Goal: Task Accomplishment & Management: Complete application form

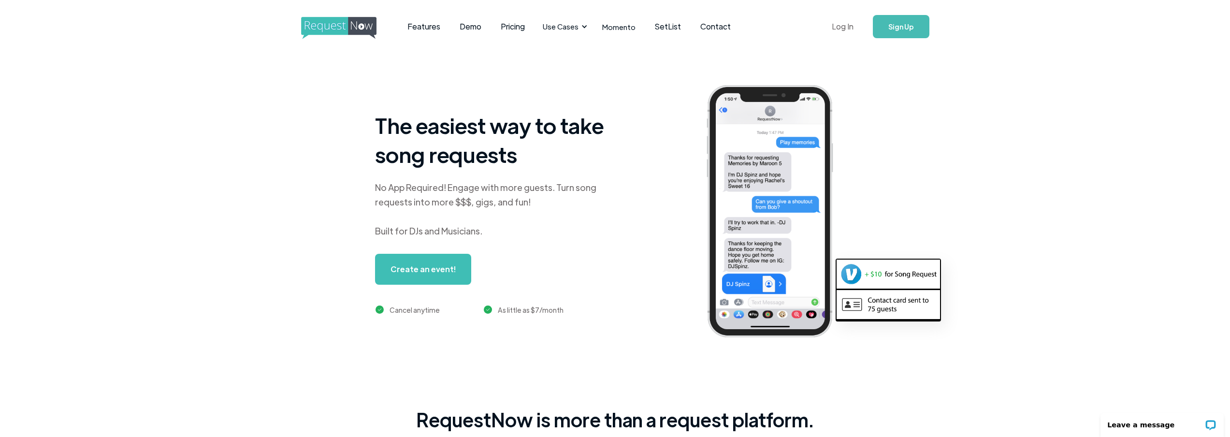
click at [851, 25] on link "Log In" at bounding box center [842, 27] width 41 height 34
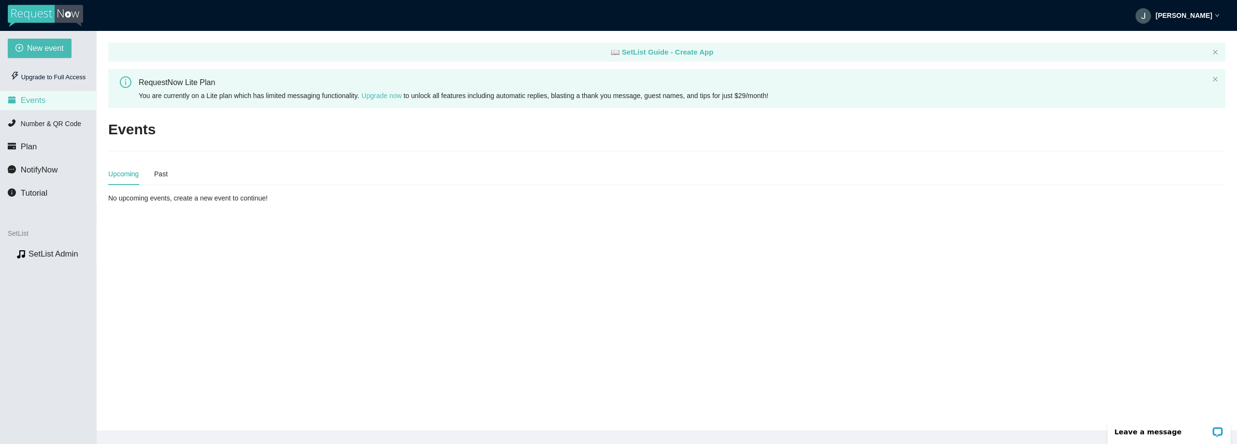
click at [161, 88] on div "RequestNow Lite Plan" at bounding box center [674, 82] width 1070 height 12
click at [129, 82] on icon "info-circle" at bounding box center [126, 82] width 12 height 12
click at [125, 79] on icon "info-circle" at bounding box center [126, 82] width 12 height 12
click at [770, 92] on div "You are currently on a Lite plan which has limited messaging functionality. Upg…" at bounding box center [674, 95] width 1070 height 11
click at [945, 100] on div "You are currently on a Lite plan which has limited messaging functionality. Upg…" at bounding box center [674, 95] width 1070 height 11
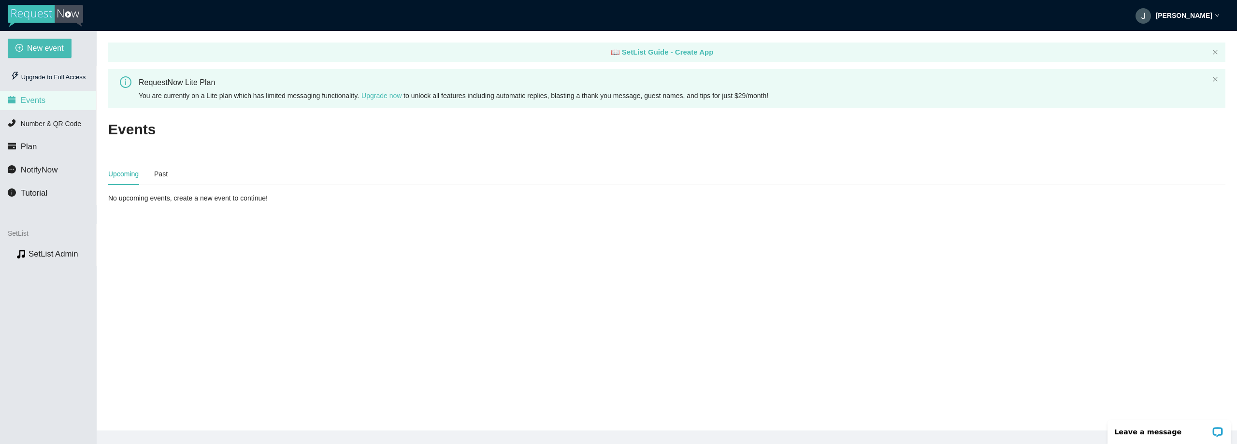
click at [1214, 90] on div "RequestNow Lite Plan You are currently on a Lite plan which has limited messagi…" at bounding box center [666, 88] width 1117 height 39
click at [1215, 79] on icon "close" at bounding box center [1215, 79] width 6 height 6
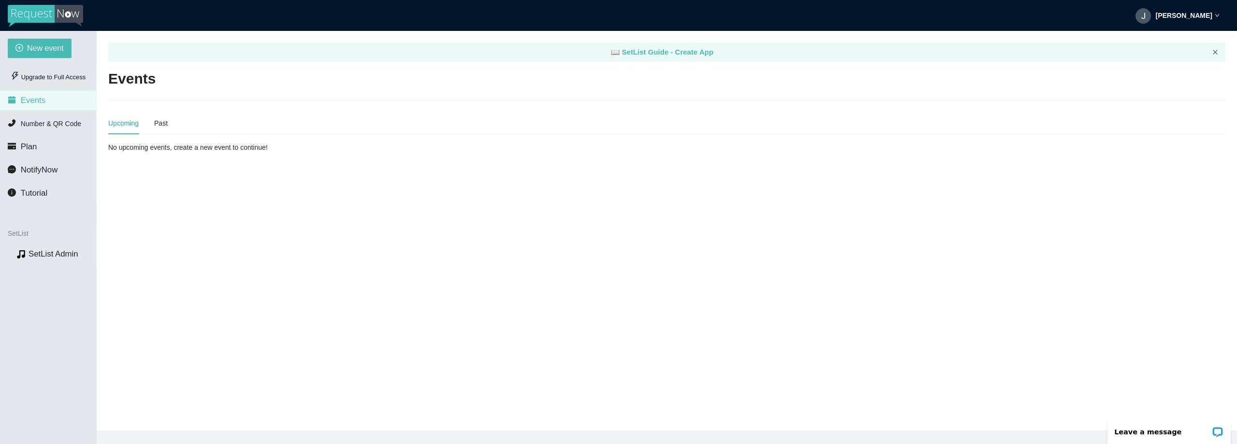
click at [1215, 53] on icon "close" at bounding box center [1215, 52] width 6 height 6
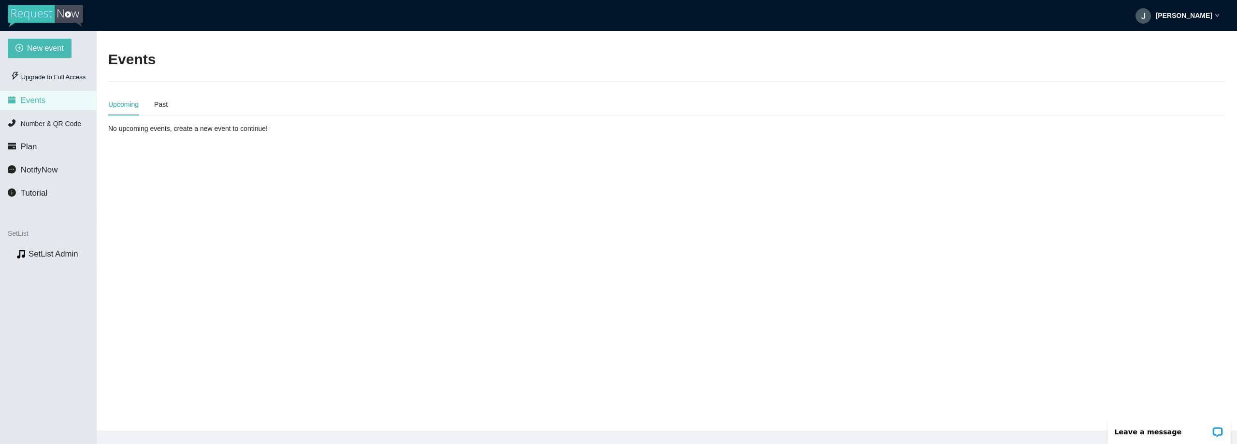
click at [202, 122] on div "Upcoming Past No upcoming events, create a new event to continue!" at bounding box center [666, 113] width 1117 height 41
click at [176, 137] on main "Events Upcoming Past No upcoming events, create a new event to continue!" at bounding box center [667, 231] width 1140 height 400
drag, startPoint x: 183, startPoint y: 180, endPoint x: 144, endPoint y: 225, distance: 59.6
click at [175, 301] on main "Events Upcoming Past No upcoming events, create a new event to continue!" at bounding box center [667, 231] width 1140 height 400
click at [50, 101] on li "Events" at bounding box center [48, 100] width 96 height 19
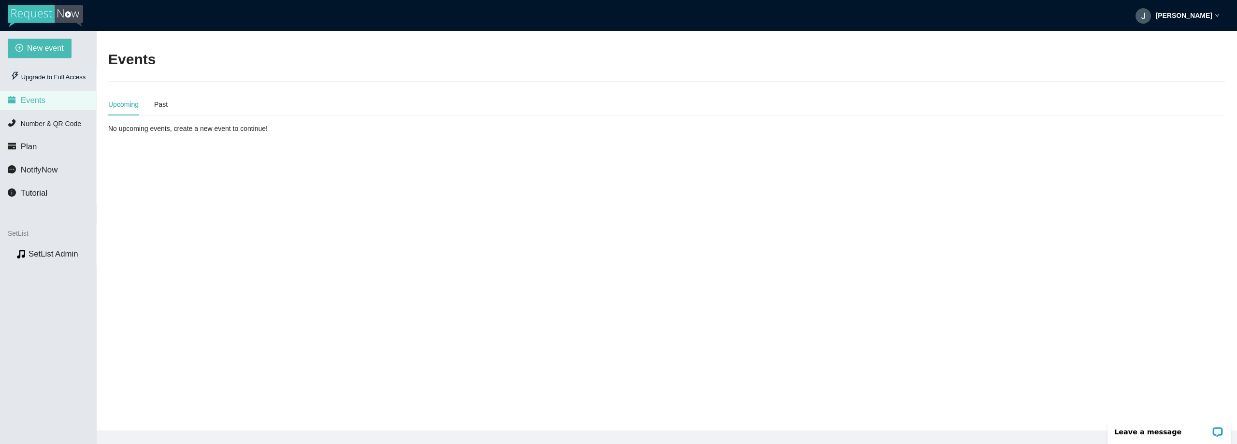
click at [50, 101] on li "Events" at bounding box center [48, 100] width 96 height 19
click at [40, 51] on span "New event" at bounding box center [45, 48] width 37 height 12
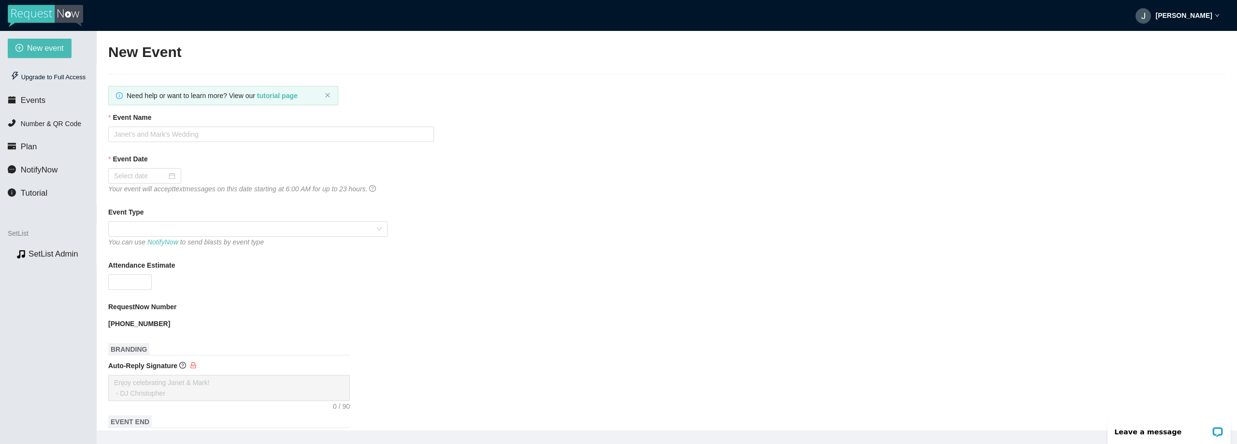
click at [1200, 13] on strong "John Fazio Jr" at bounding box center [1184, 16] width 57 height 8
click at [1180, 40] on span "Profile" at bounding box center [1181, 42] width 23 height 9
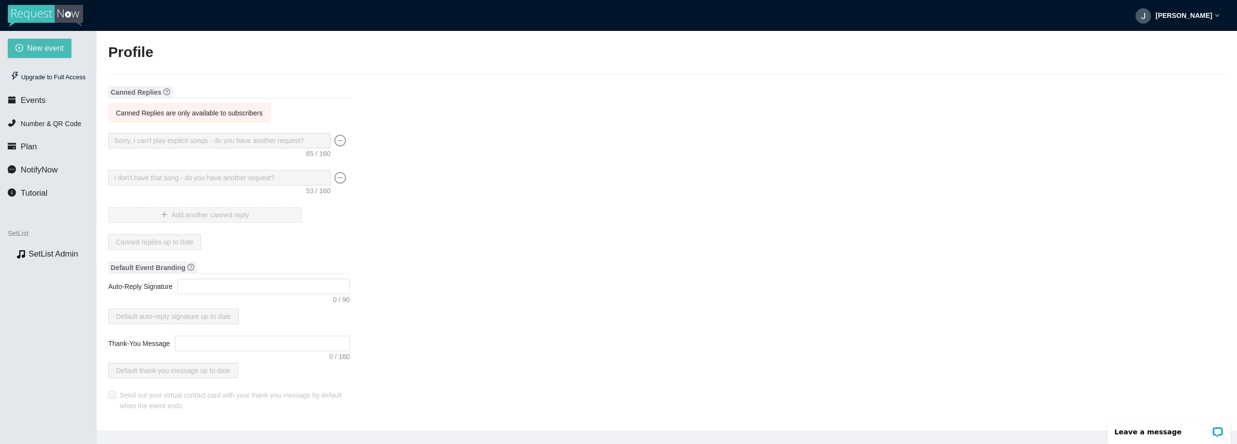
click at [1151, 16] on img at bounding box center [1143, 15] width 15 height 15
click at [1172, 38] on span "Profile" at bounding box center [1181, 42] width 23 height 9
click at [30, 98] on span "Events" at bounding box center [33, 100] width 25 height 9
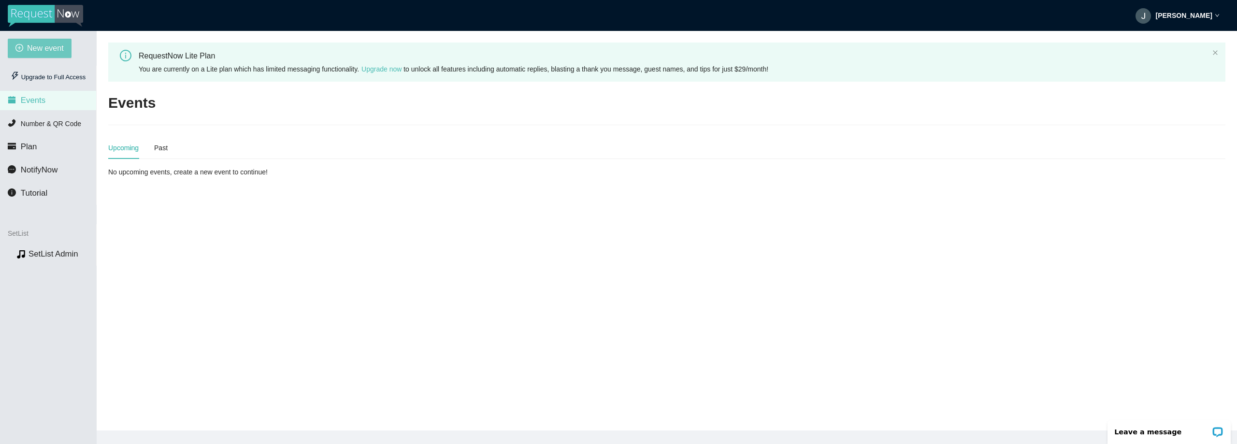
click at [36, 50] on span "New event" at bounding box center [45, 48] width 37 height 12
type textarea "https://virtualdj.com/ask/DJ_Spinz"
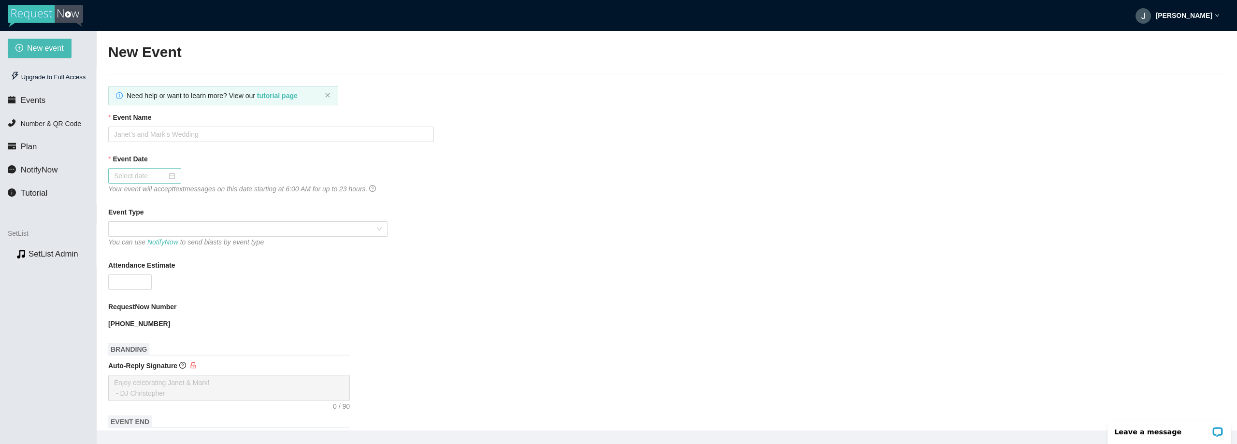
click at [170, 175] on div at bounding box center [144, 176] width 61 height 11
type input "10/03/2025"
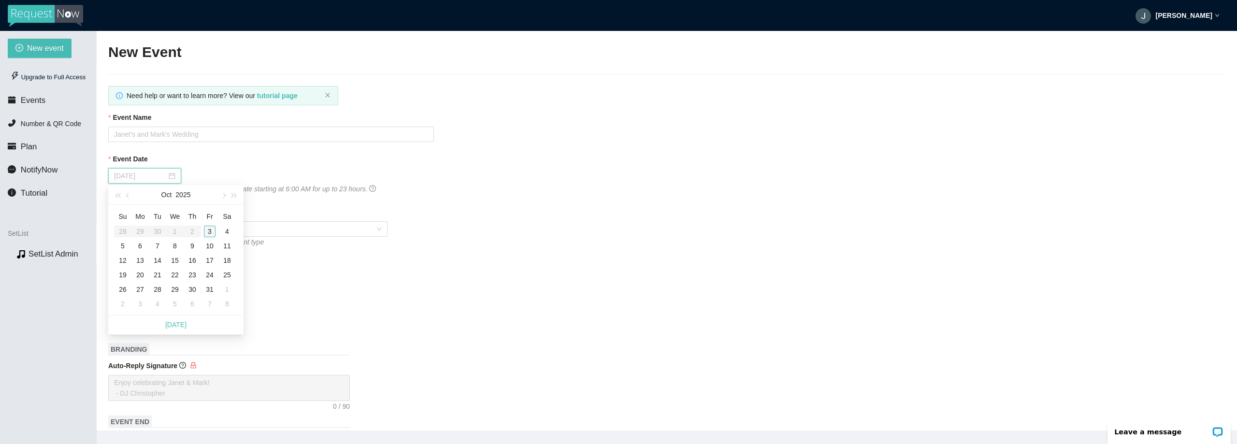
click at [206, 229] on div "3" at bounding box center [210, 232] width 12 height 12
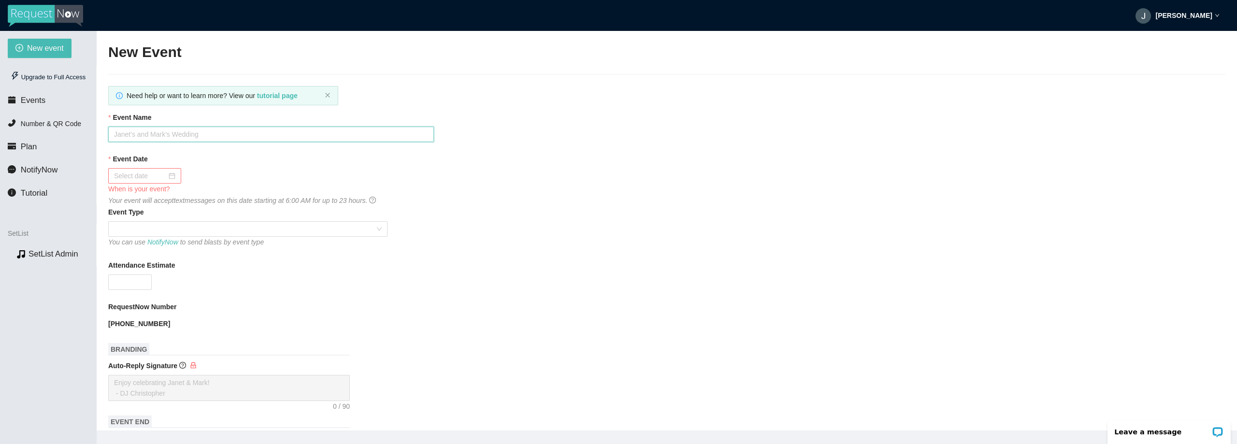
click at [181, 129] on input "Event Name" at bounding box center [271, 134] width 326 height 15
type input "T"
click at [205, 134] on input "Event Name" at bounding box center [271, 134] width 326 height 15
type input "[PERSON_NAME] in [GEOGRAPHIC_DATA]"
click at [167, 184] on div "When is your event?" at bounding box center [271, 189] width 326 height 11
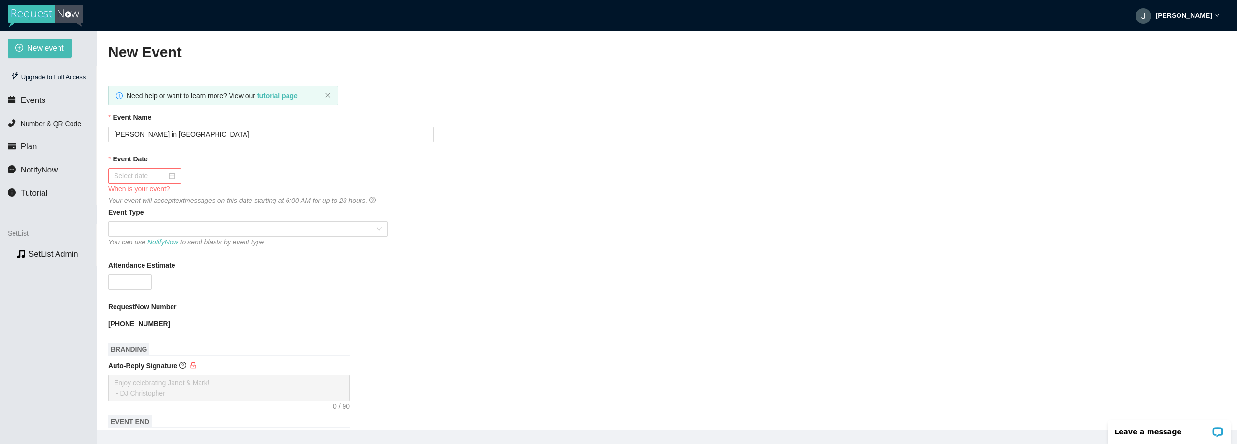
click at [171, 178] on div at bounding box center [144, 176] width 61 height 11
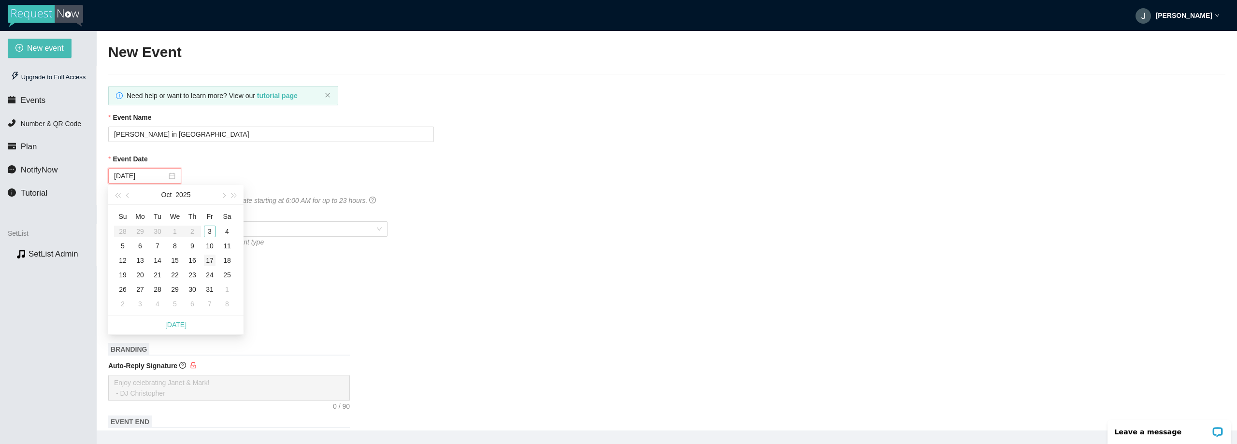
type input "10/17/2025"
click at [208, 259] on div "17" at bounding box center [210, 261] width 12 height 12
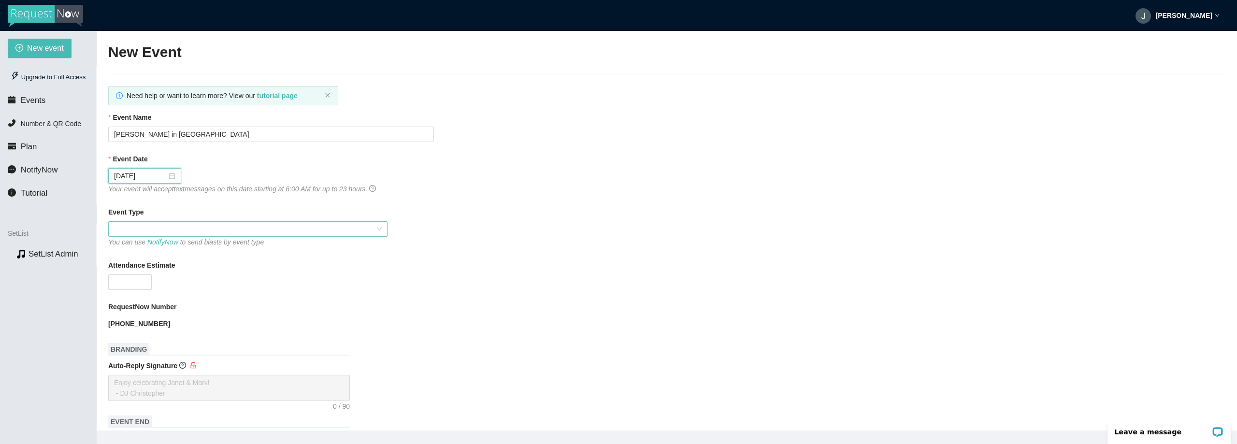
click at [180, 227] on span at bounding box center [248, 229] width 268 height 14
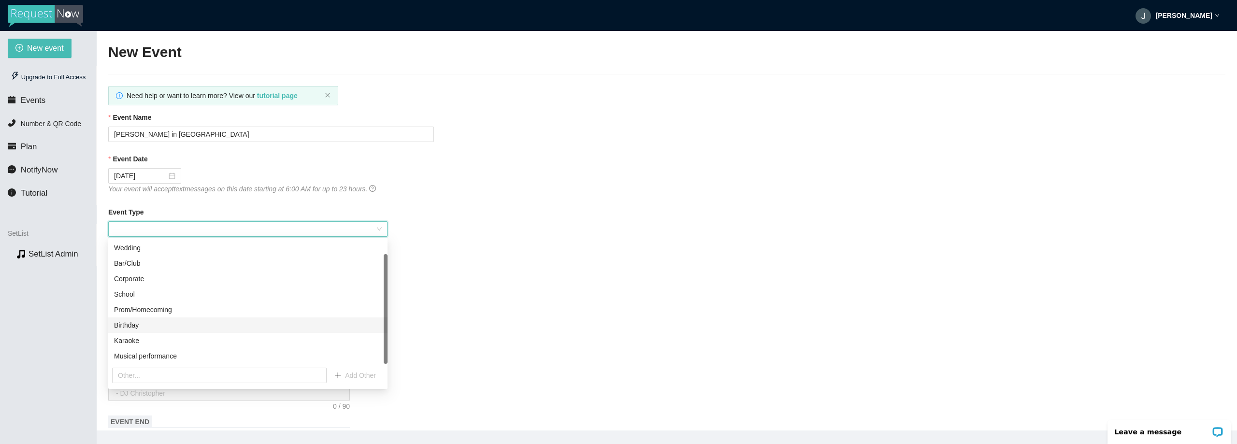
scroll to position [15, 0]
click at [211, 341] on div "Musical performance" at bounding box center [248, 340] width 268 height 11
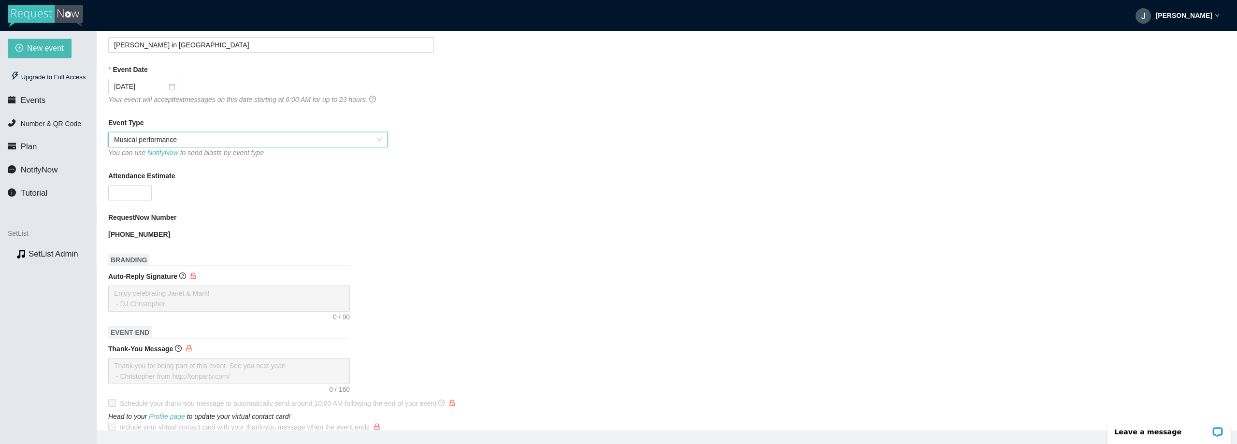
scroll to position [97, 0]
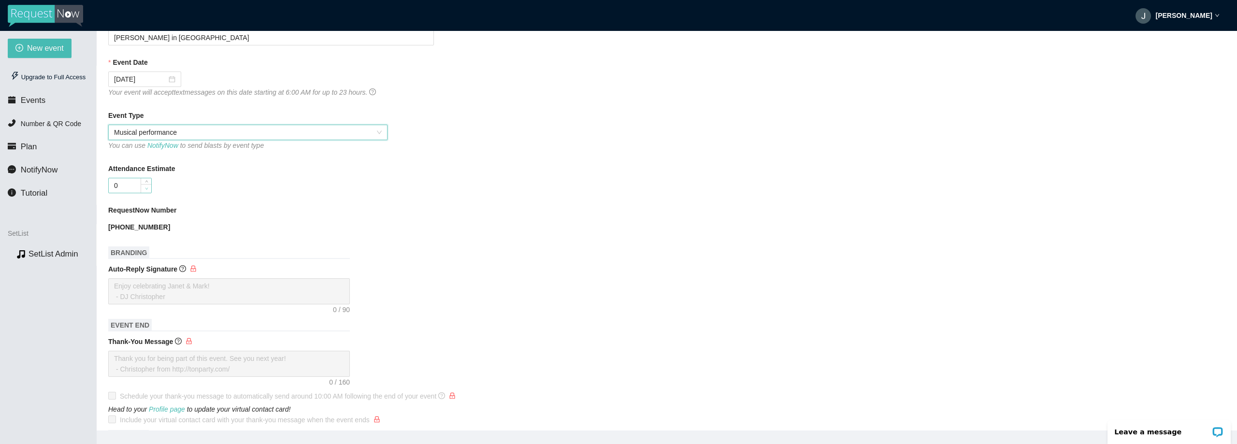
click at [144, 185] on span "Decrease Value" at bounding box center [146, 188] width 11 height 9
type input "0"
type input "20"
click at [341, 192] on div "20" at bounding box center [271, 185] width 326 height 15
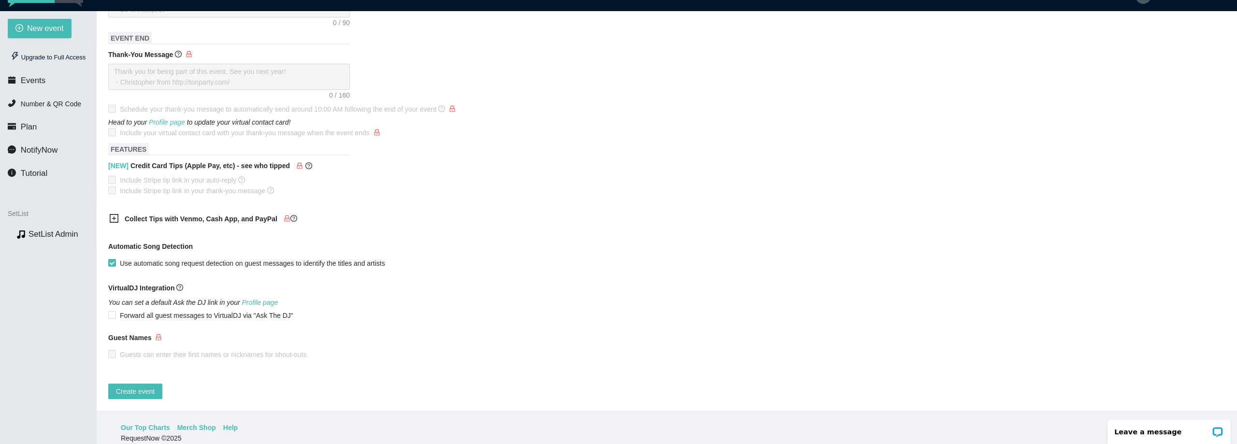
scroll to position [31, 0]
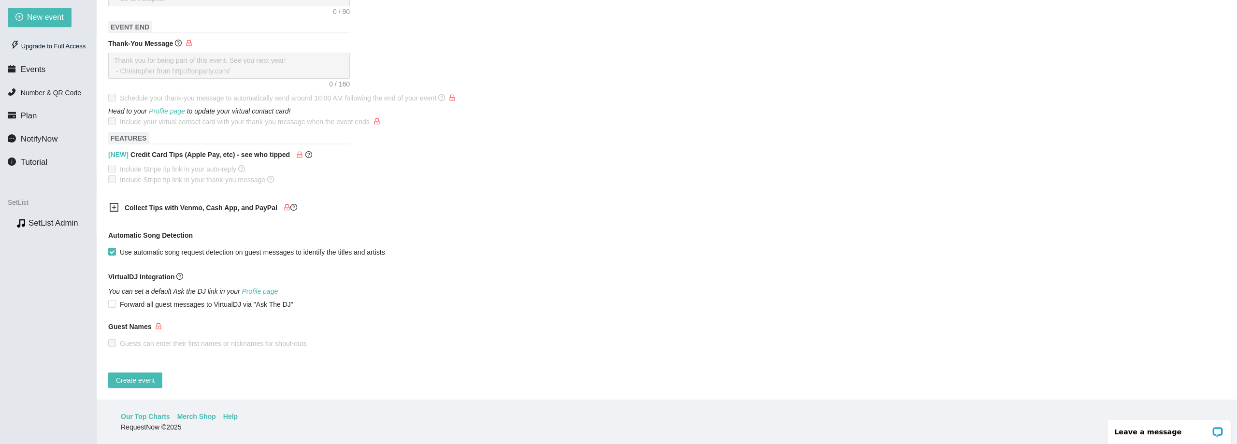
click at [115, 202] on icon "plus-square" at bounding box center [114, 207] width 10 height 10
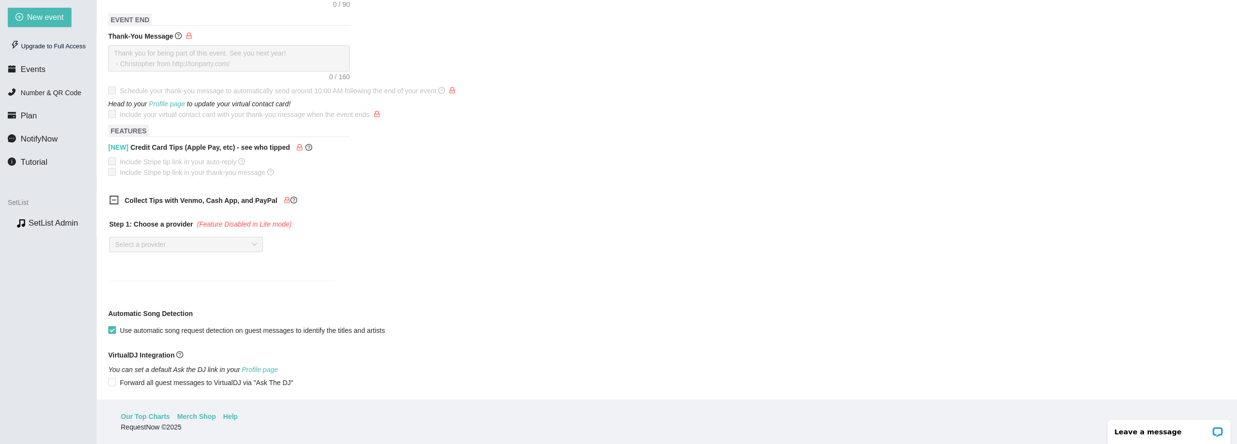
click at [253, 244] on div "Select a provider" at bounding box center [186, 244] width 154 height 15
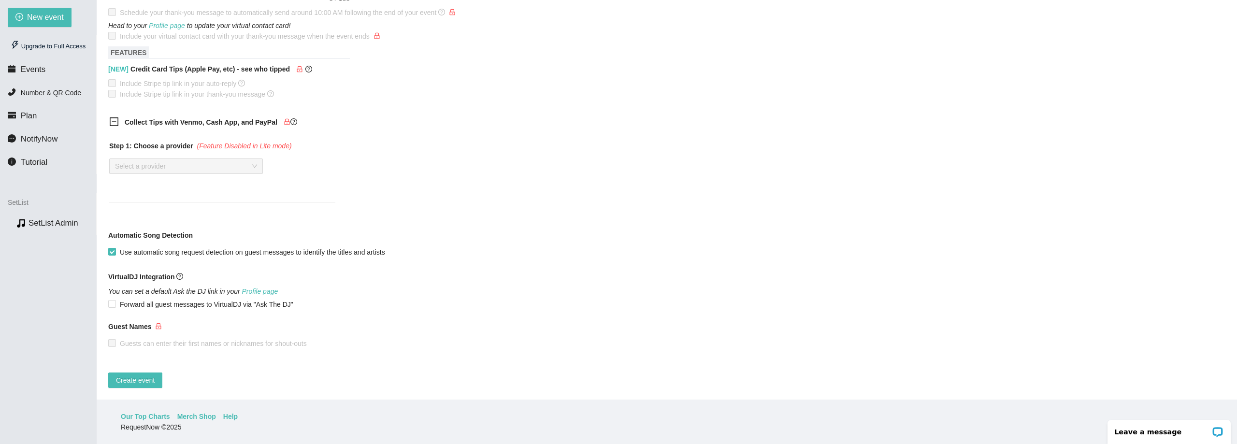
scroll to position [457, 0]
click at [260, 288] on link "Profile page" at bounding box center [260, 292] width 36 height 8
click at [139, 375] on span "Create event" at bounding box center [135, 380] width 39 height 11
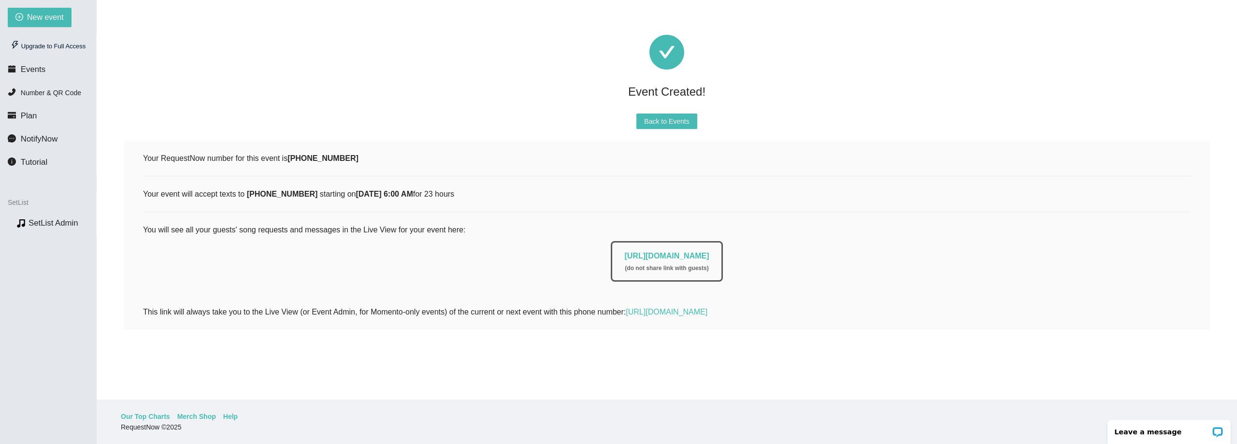
scroll to position [0, 0]
click at [659, 253] on link "https://app.requestnow.io/live/elojgxr" at bounding box center [666, 256] width 85 height 8
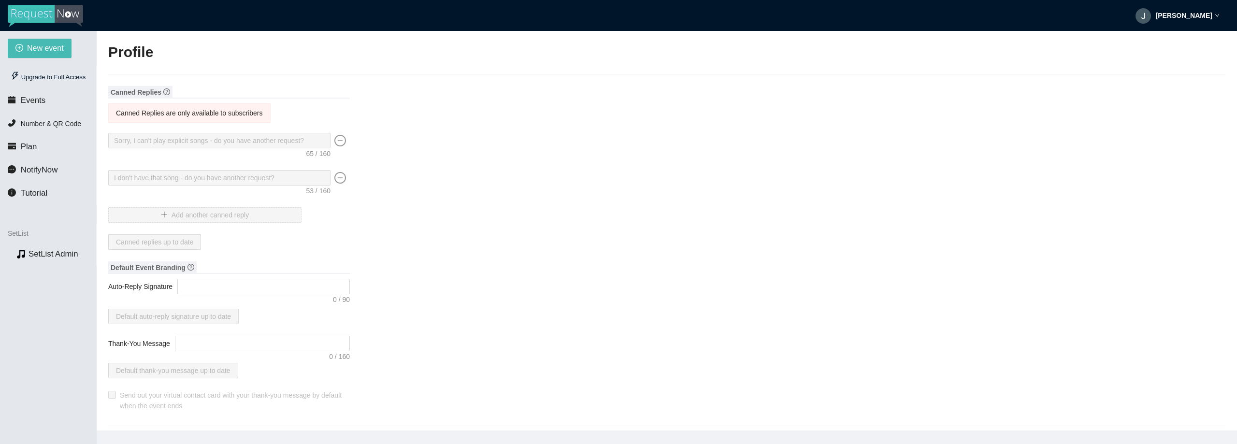
type input "[PERSON_NAME]"
type input "DJ"
type input "(203) 512-2966"
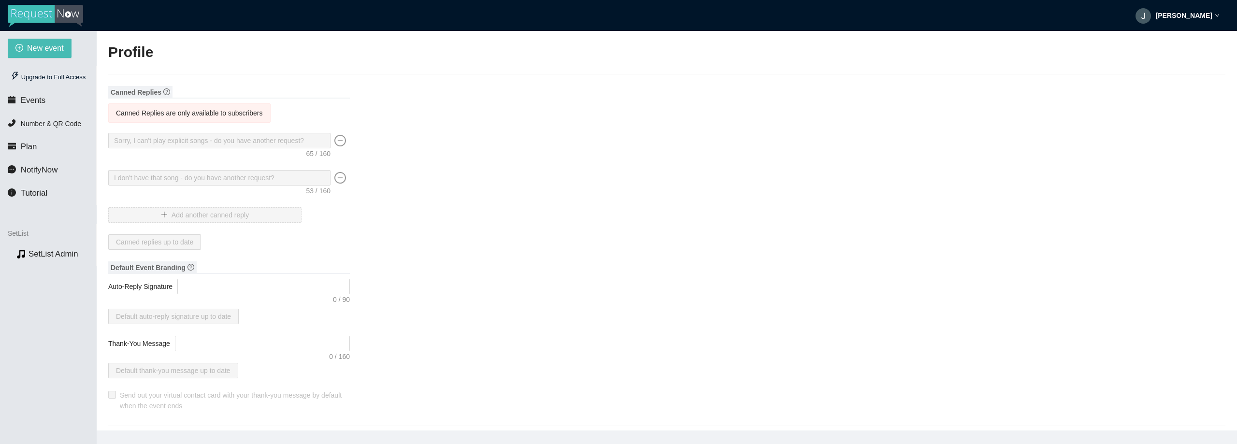
type input "john@johnfaziojr.com"
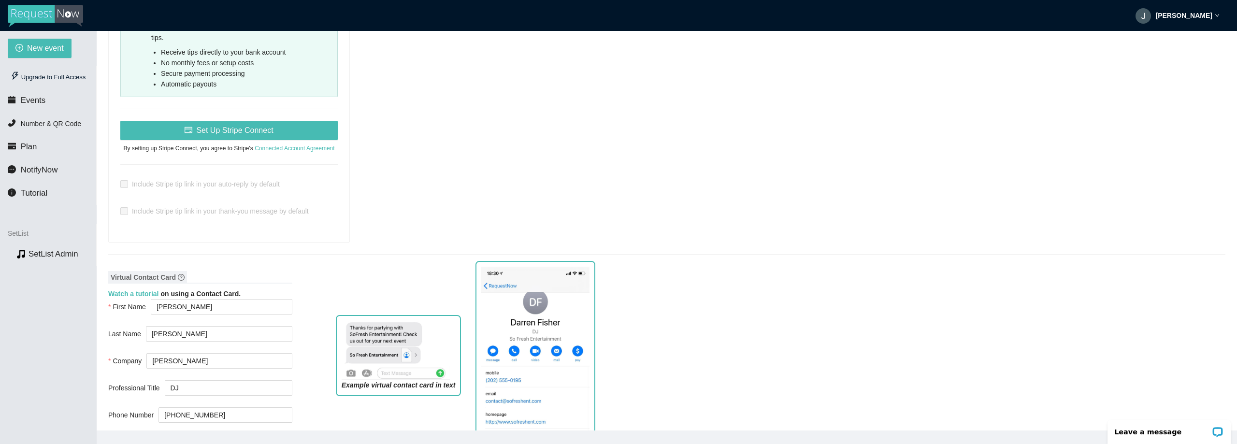
scroll to position [628, 0]
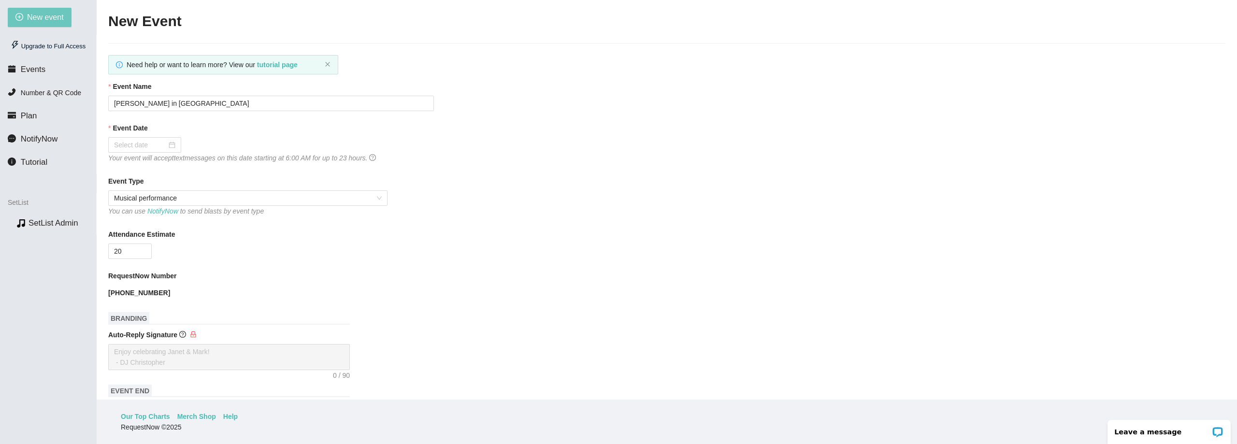
click at [40, 17] on span "New event" at bounding box center [45, 17] width 37 height 12
click at [40, 18] on span "New event" at bounding box center [45, 17] width 37 height 12
click at [50, 18] on span "New event" at bounding box center [45, 17] width 37 height 12
type textarea "https://virtualdj.com/ask/DJ_Spinz"
click at [42, 19] on span "New event" at bounding box center [45, 17] width 37 height 12
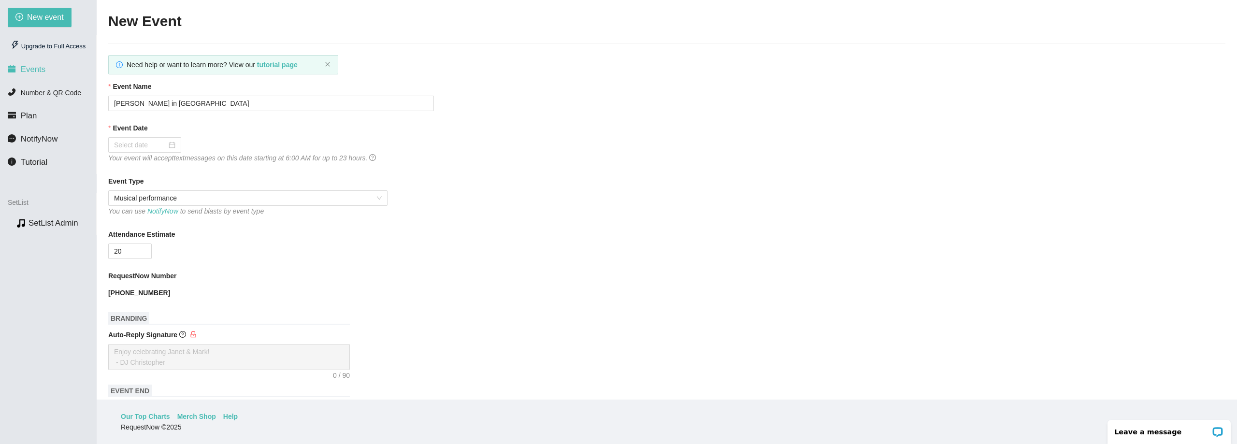
click at [28, 73] on span "Events" at bounding box center [33, 69] width 25 height 9
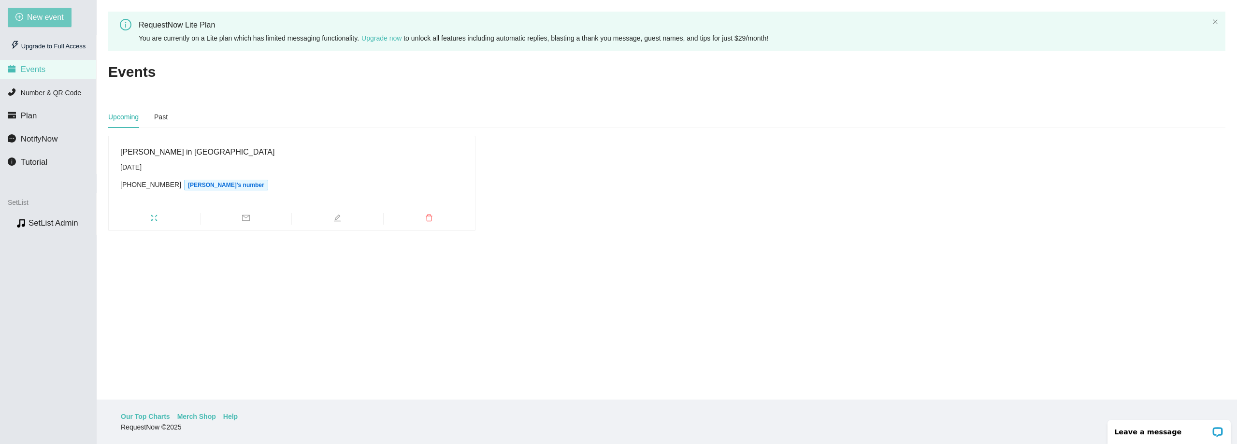
click at [45, 12] on span "New event" at bounding box center [45, 17] width 37 height 12
type textarea "https://virtualdj.com/ask/DJ_Spinz"
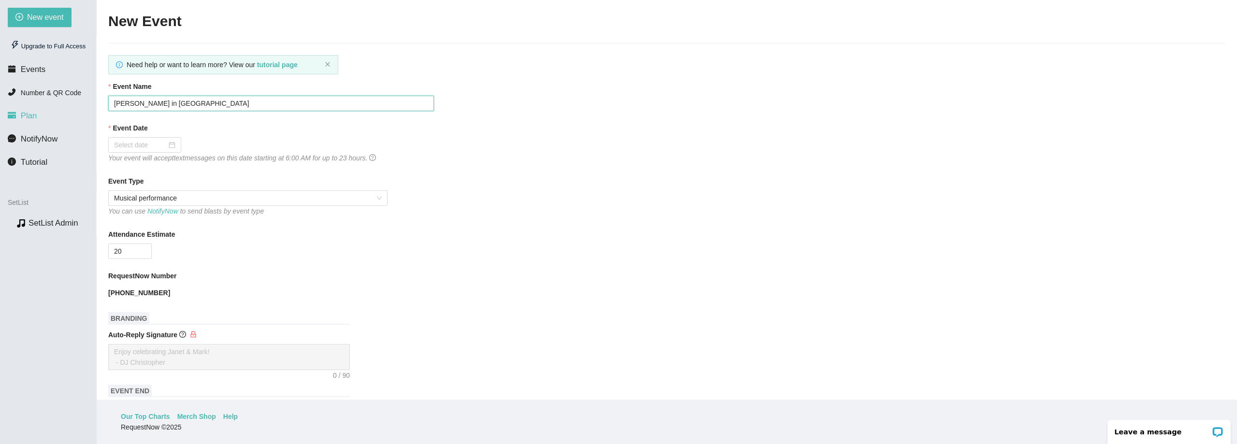
drag, startPoint x: 245, startPoint y: 106, endPoint x: 18, endPoint y: 112, distance: 227.2
click at [18, 112] on section "New event Upgrade to Full Access Events Number & QR Code Plan NotifyNow Tutoria…" at bounding box center [618, 222] width 1237 height 444
type input "Testing"
click at [144, 146] on input "Event Date" at bounding box center [140, 145] width 53 height 11
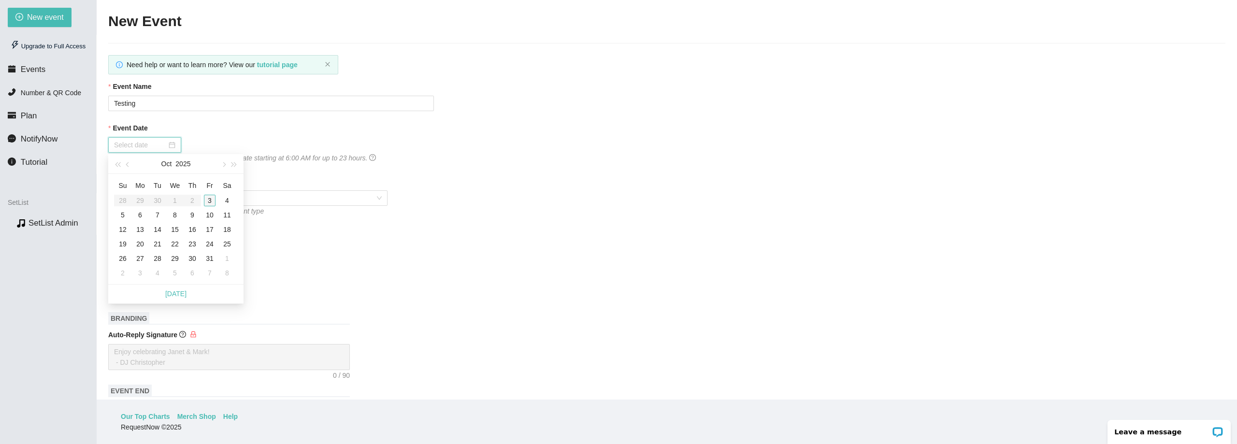
type input "10/03/2025"
click at [209, 201] on div "3" at bounding box center [210, 201] width 12 height 12
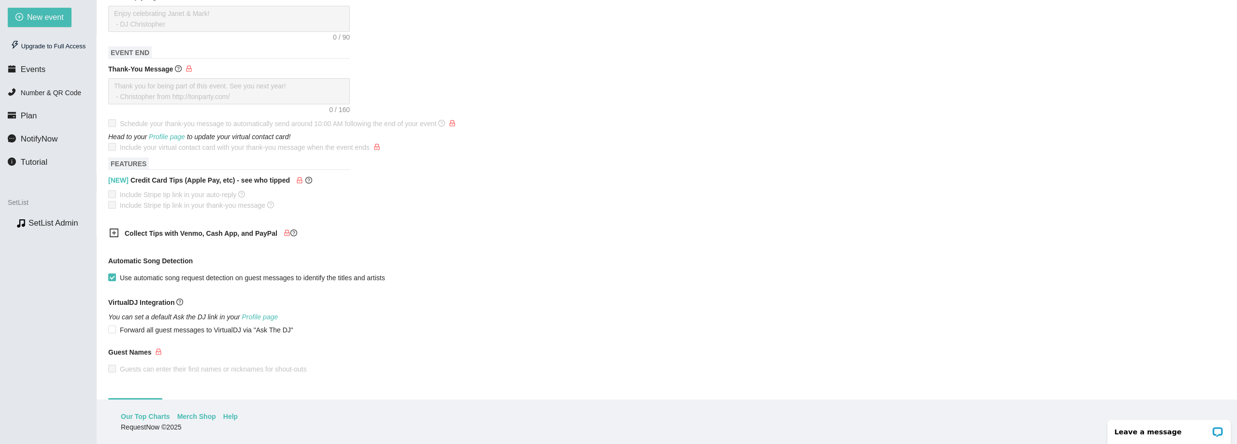
scroll to position [371, 0]
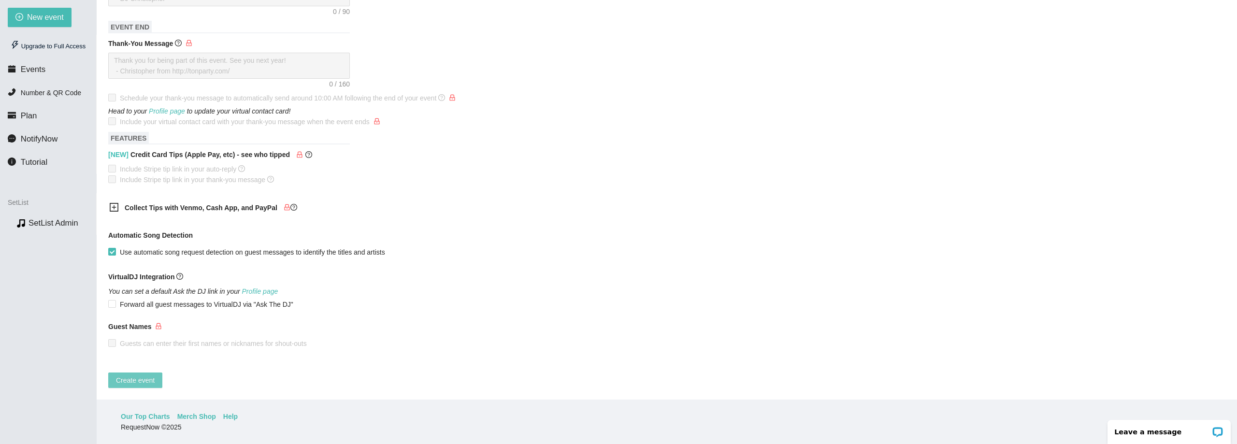
click at [139, 375] on span "Create event" at bounding box center [135, 380] width 39 height 11
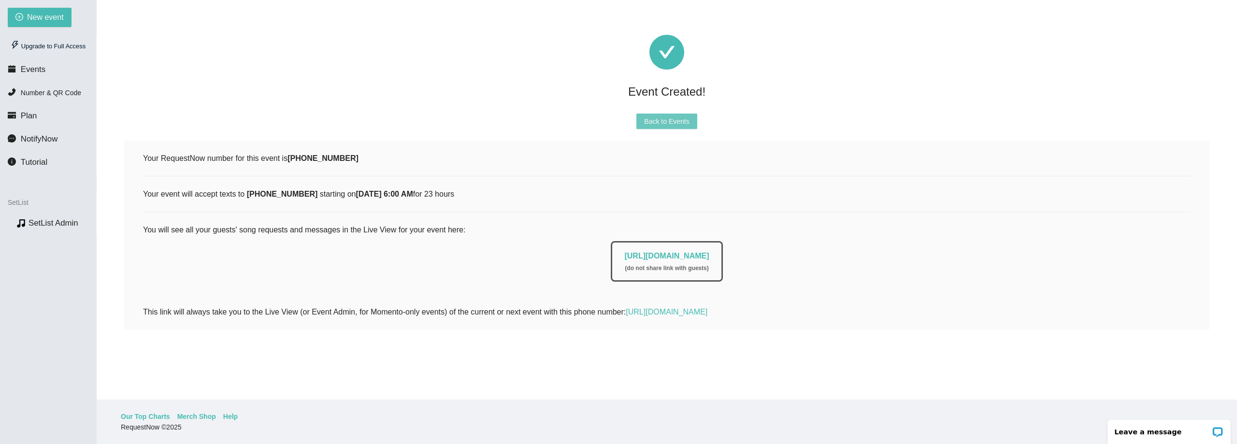
click at [664, 120] on span "Back to Events" at bounding box center [666, 121] width 45 height 11
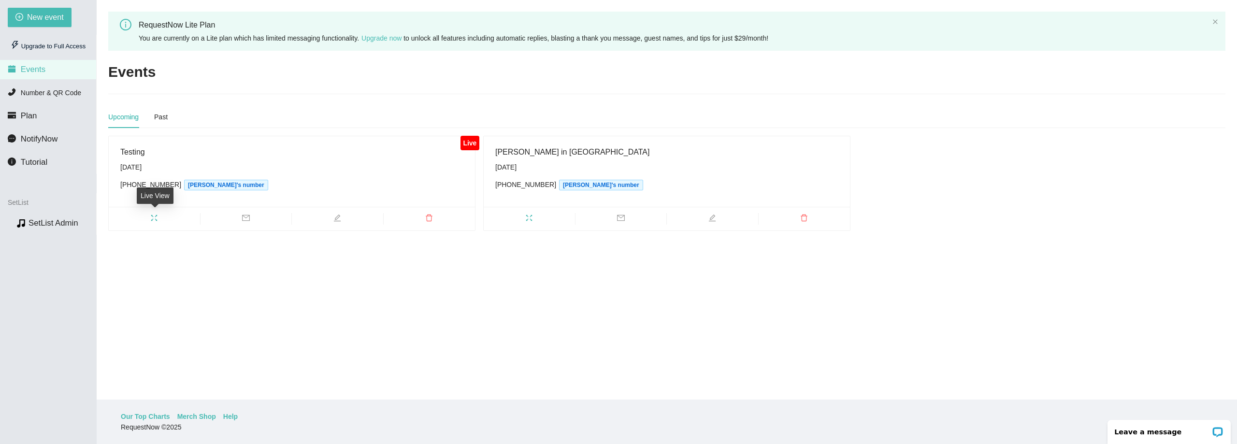
click at [156, 219] on icon "fullscreen" at bounding box center [154, 218] width 6 height 6
click at [531, 216] on icon "fullscreen" at bounding box center [529, 218] width 8 height 8
click at [528, 215] on icon "fullscreen" at bounding box center [529, 218] width 6 height 6
